Goal: Check status

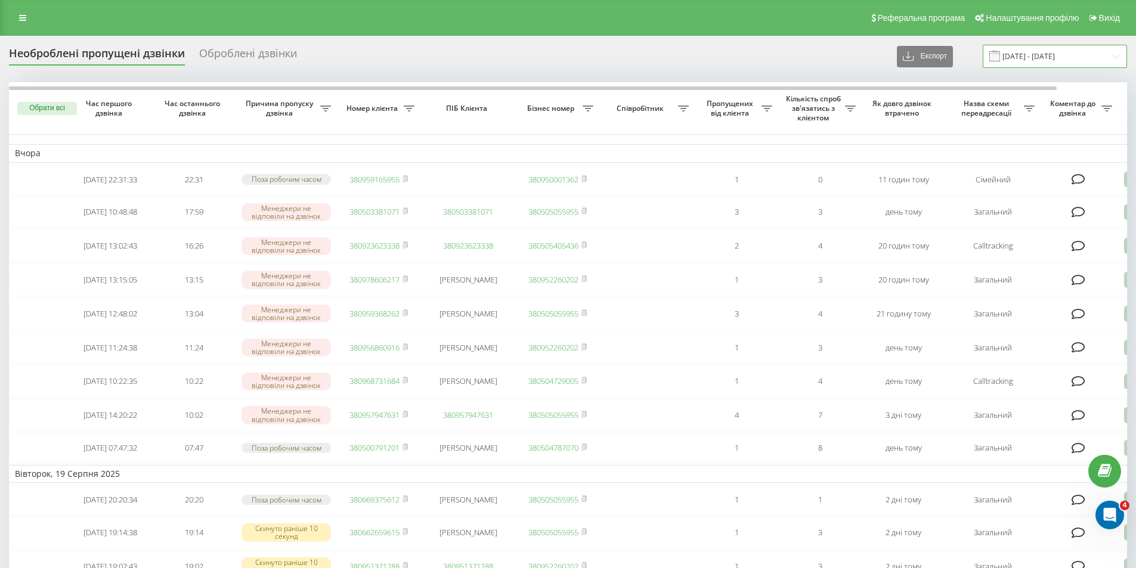
click at [1023, 63] on input "[DATE] - [DATE]" at bounding box center [1055, 56] width 144 height 23
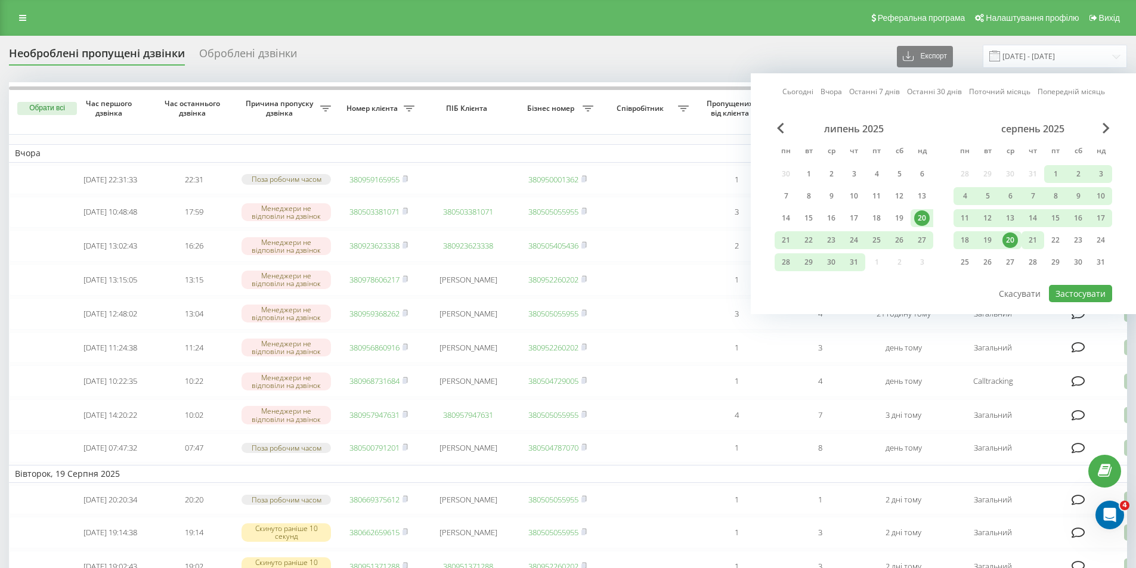
click at [1024, 242] on div "21" at bounding box center [1032, 240] width 23 height 18
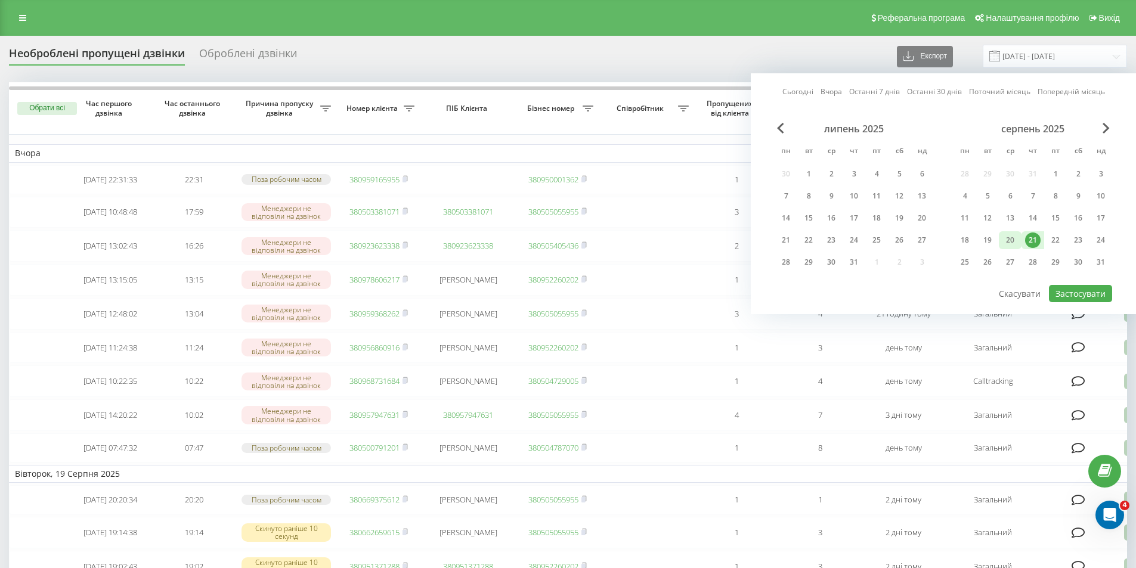
click at [1010, 240] on div "20" at bounding box center [1010, 241] width 16 height 16
click at [1091, 298] on button "Застосувати" at bounding box center [1080, 293] width 63 height 17
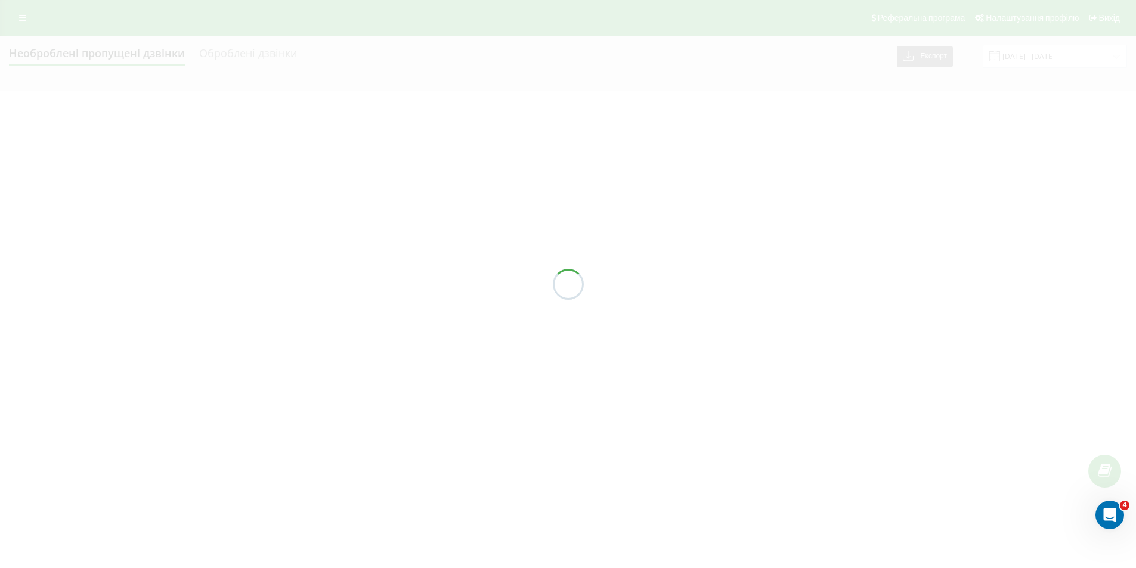
type input "20.08.2025 - 21.08.2025"
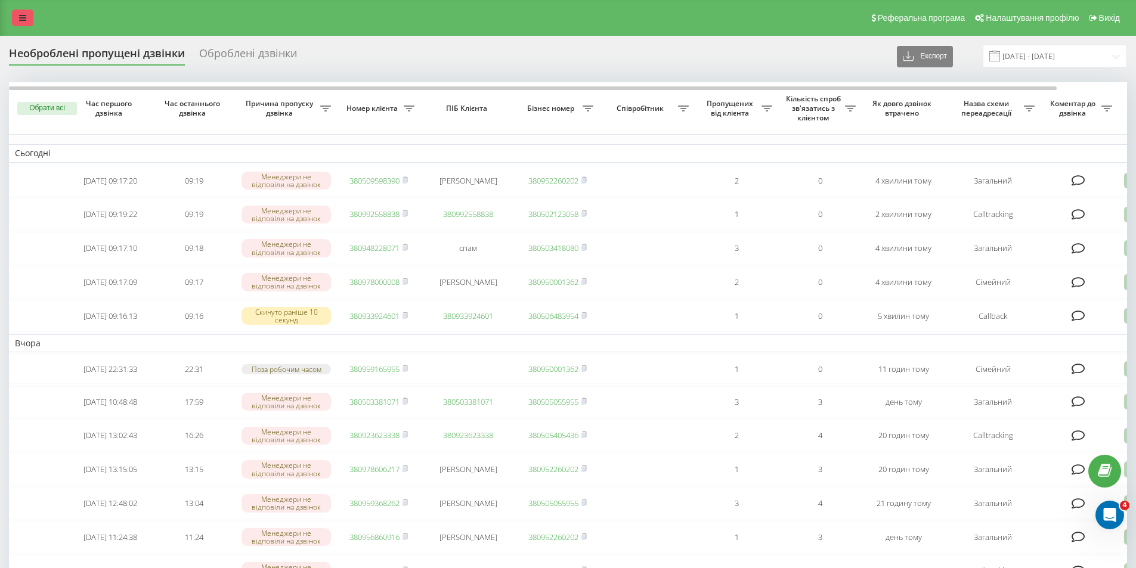
click at [17, 22] on link at bounding box center [22, 18] width 21 height 17
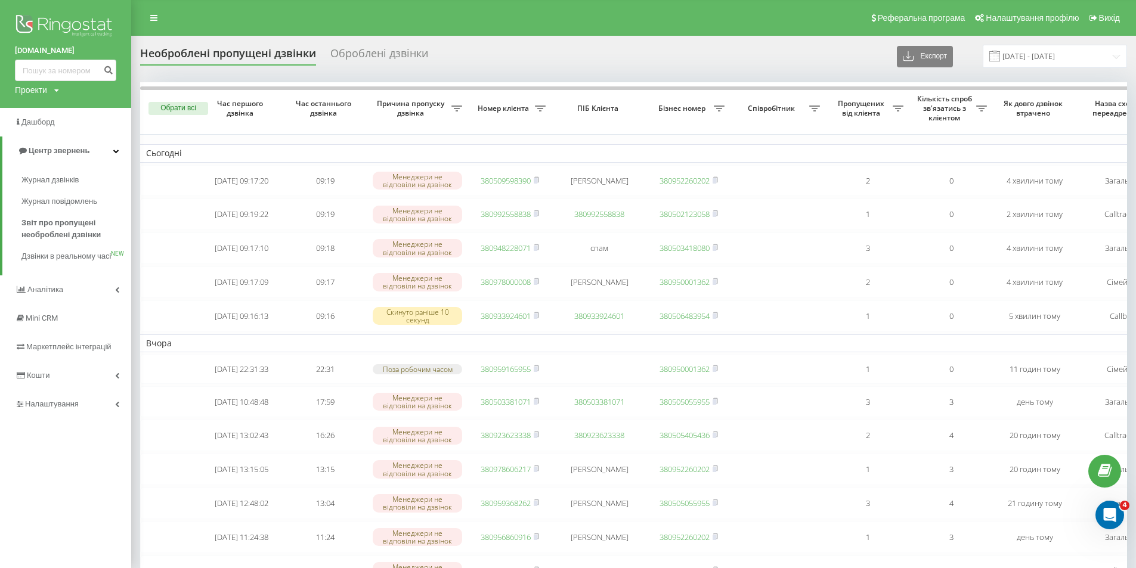
click at [42, 169] on div "Журнал дзвінків Журнал повідомлень Звіт про пропущені необроблені дзвінки Дзвін…" at bounding box center [65, 220] width 131 height 110
click at [45, 175] on span "Журнал дзвінків" at bounding box center [52, 180] width 63 height 12
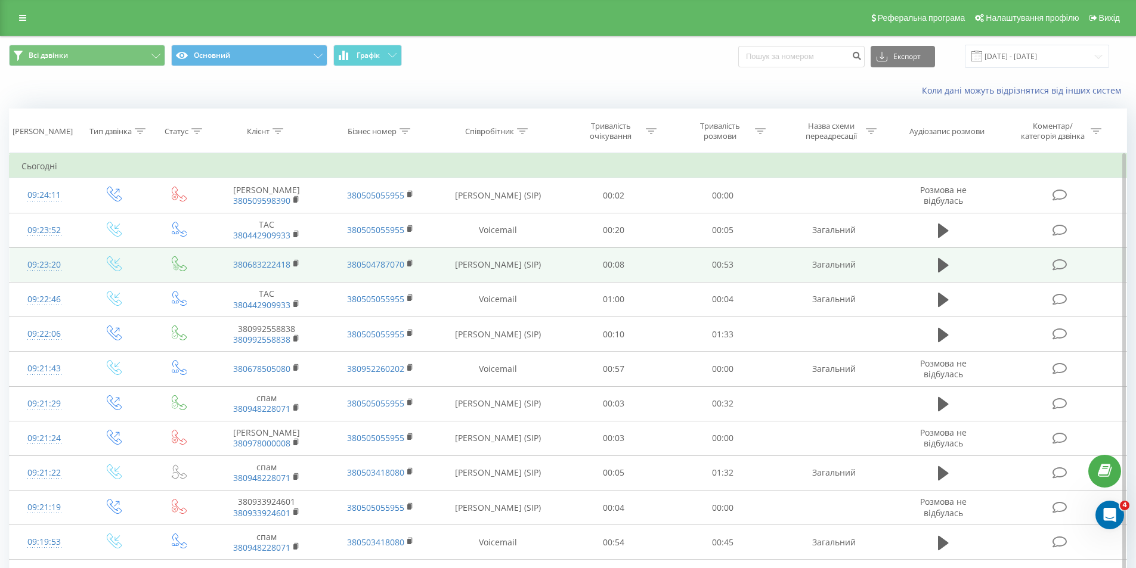
drag, startPoint x: 271, startPoint y: 217, endPoint x: 190, endPoint y: 248, distance: 86.8
click at [190, 248] on td at bounding box center [179, 264] width 61 height 35
